Goal: Navigation & Orientation: Find specific page/section

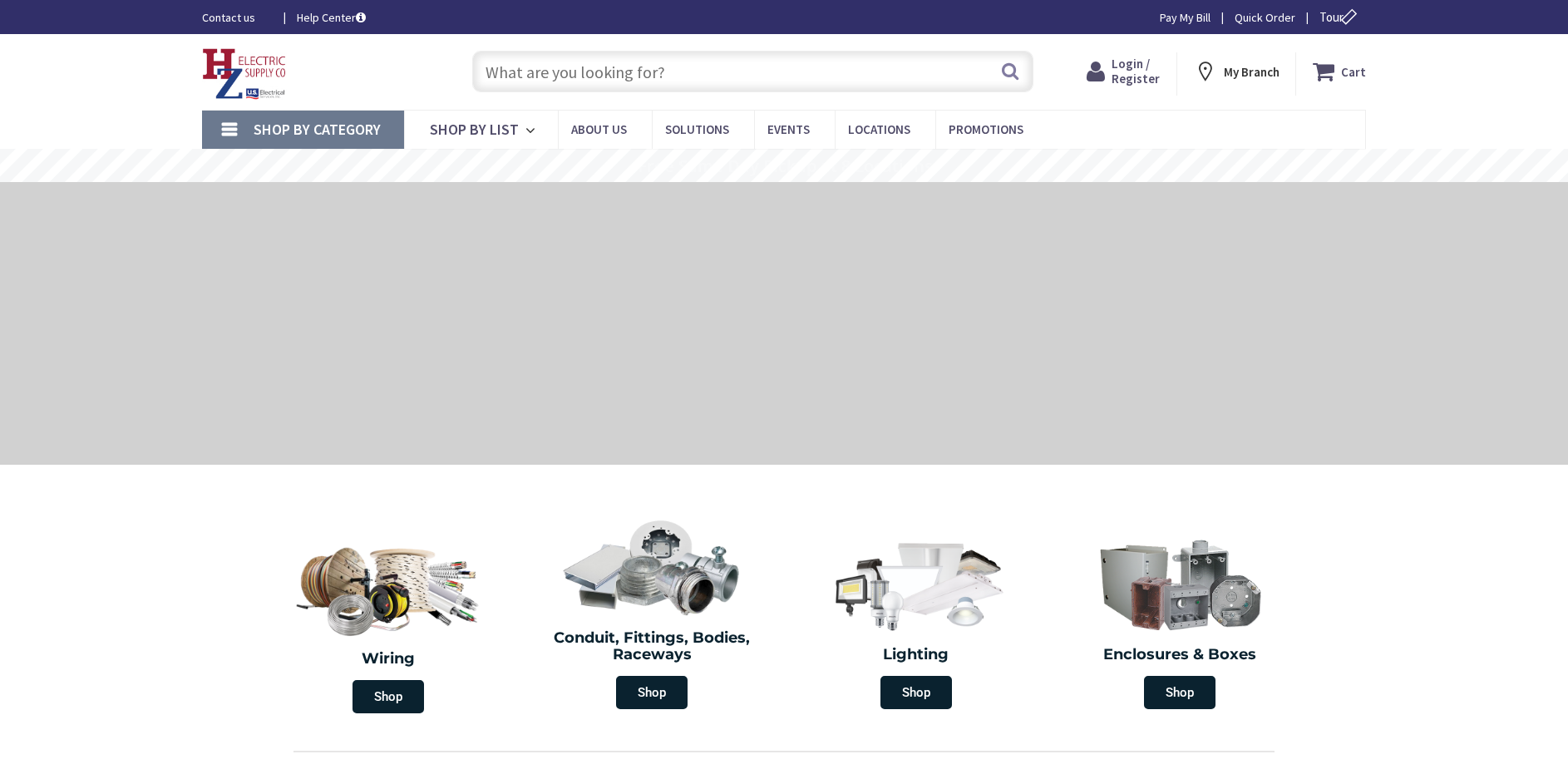
drag, startPoint x: 847, startPoint y: 123, endPoint x: 612, endPoint y: 9, distance: 261.2
click at [848, 123] on span "Locations" at bounding box center [879, 128] width 62 height 15
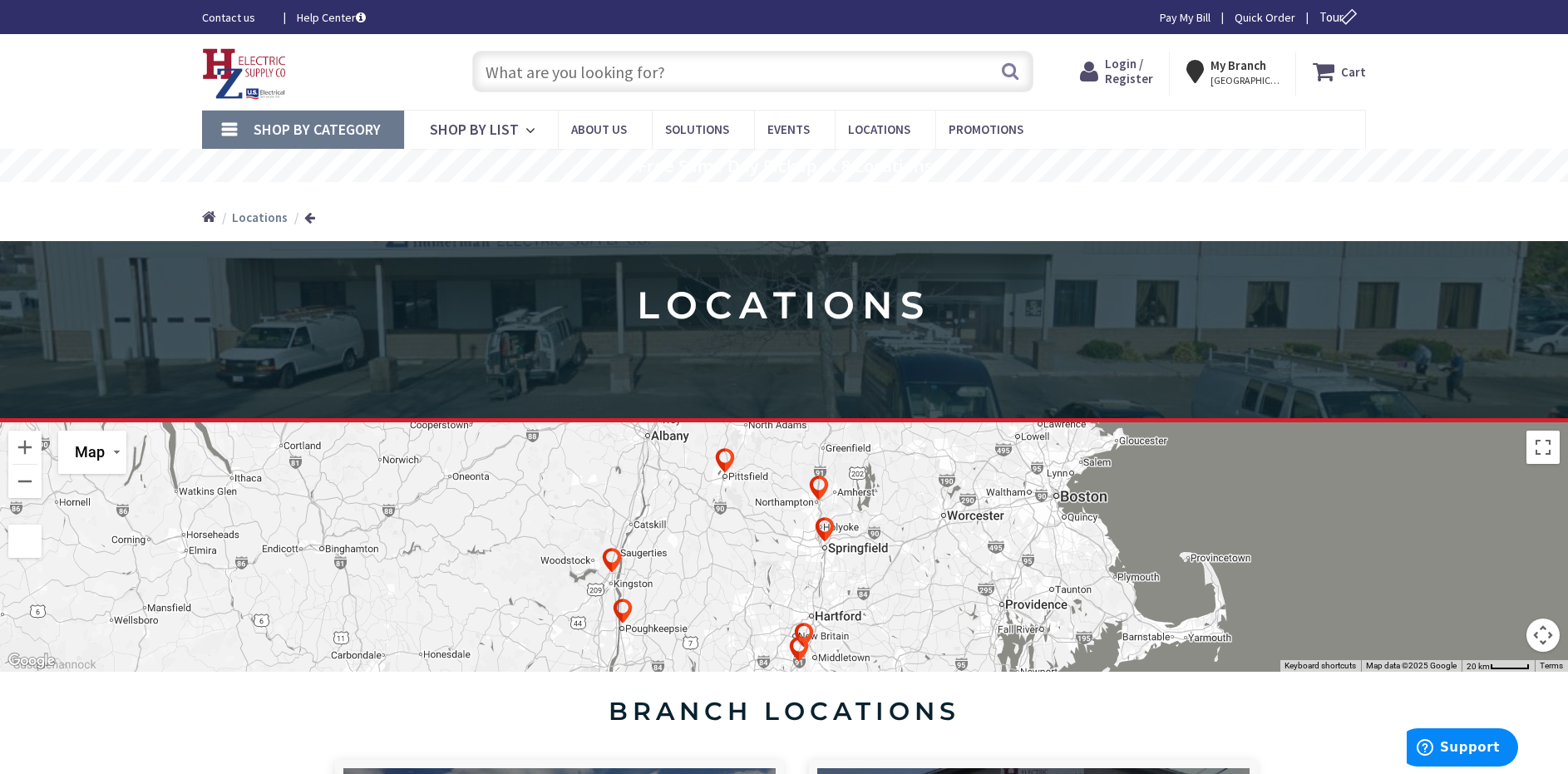
drag, startPoint x: 119, startPoint y: 728, endPoint x: 109, endPoint y: 714, distance: 17.2
click at [119, 728] on section "branch locations" at bounding box center [784, 708] width 1568 height 72
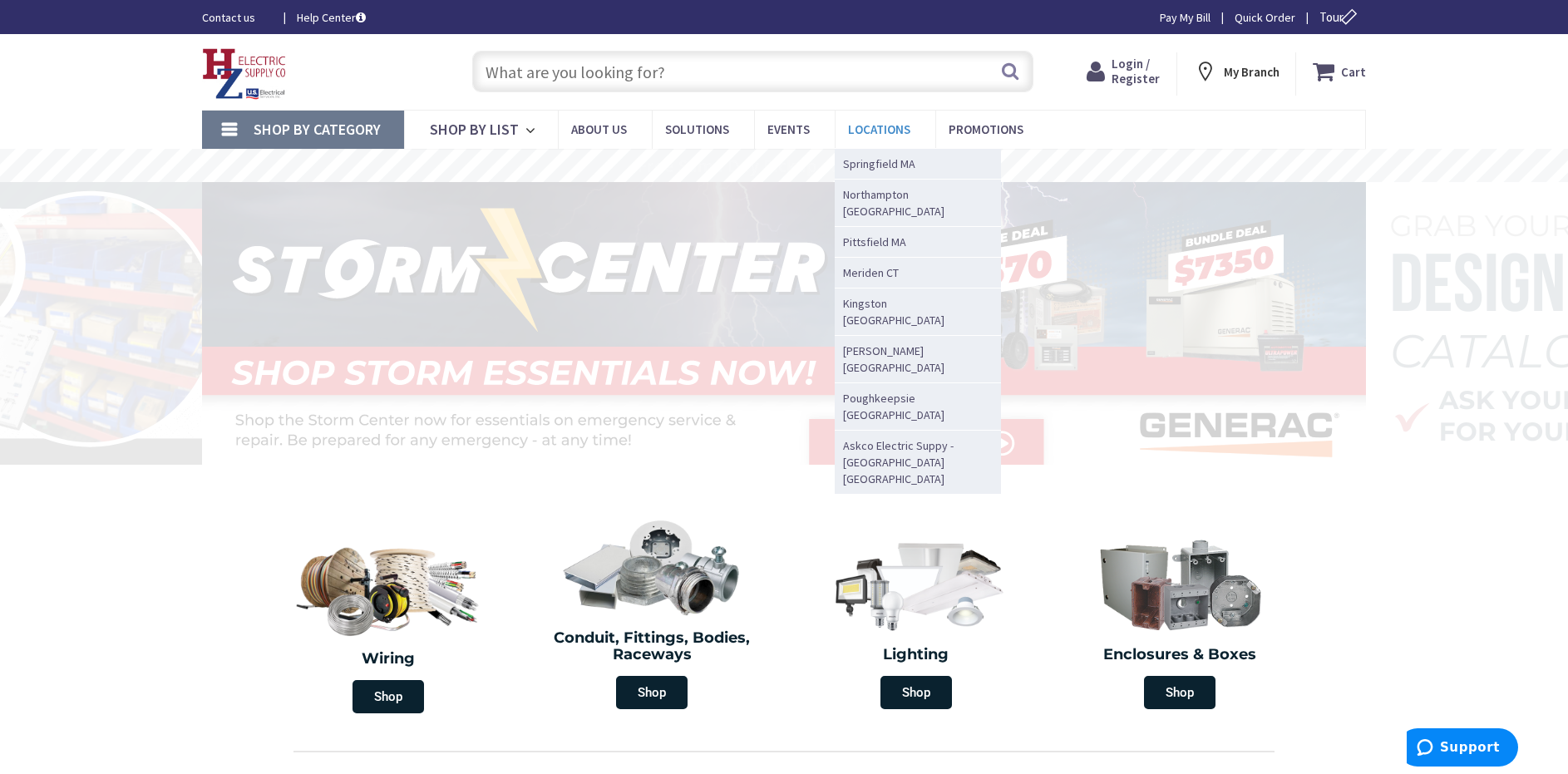
click at [876, 134] on span "Locations" at bounding box center [879, 128] width 62 height 15
